Goal: Task Accomplishment & Management: Manage account settings

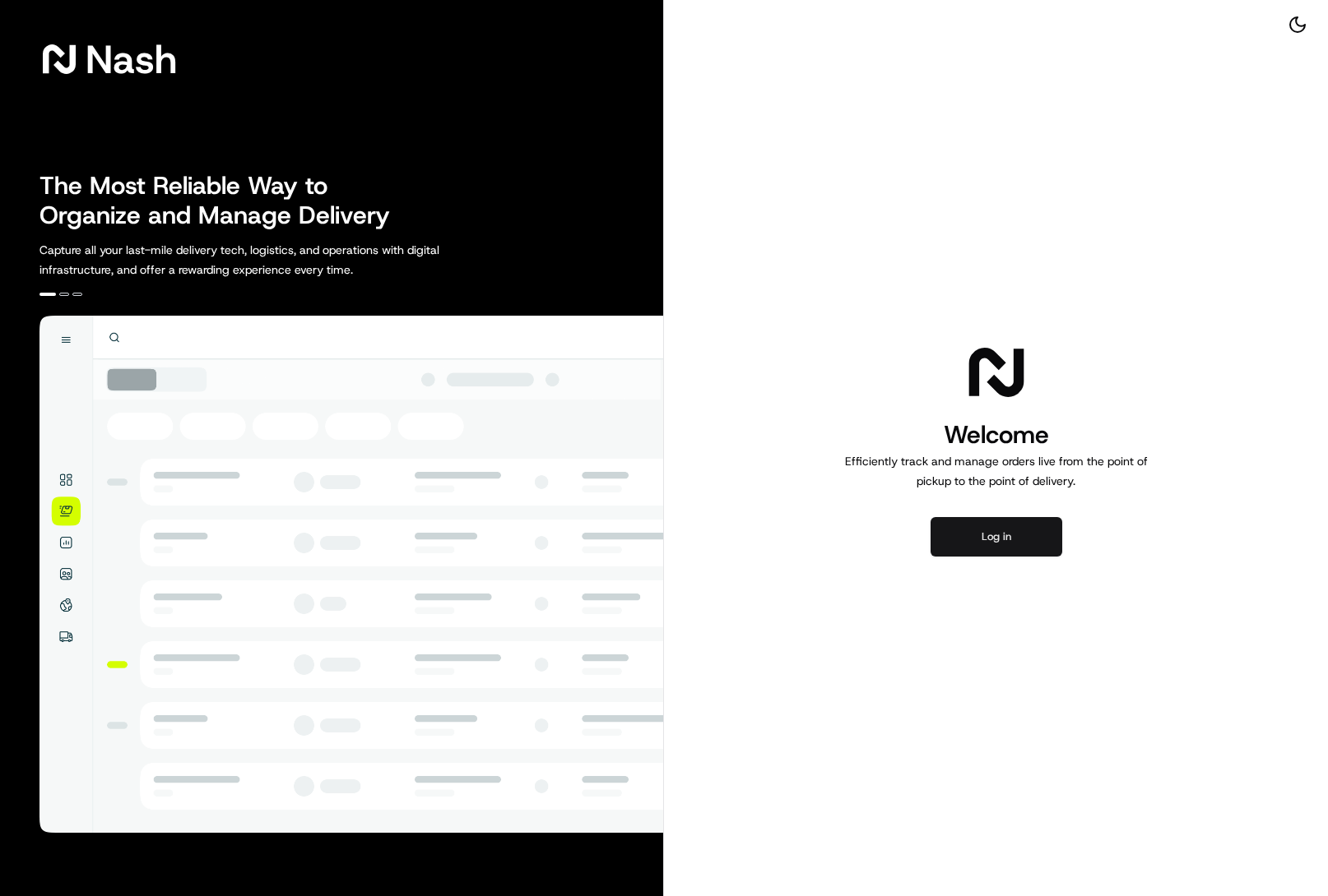
click at [991, 545] on button "Log in" at bounding box center [996, 537] width 131 height 40
